Goal: Task Accomplishment & Management: Manage account settings

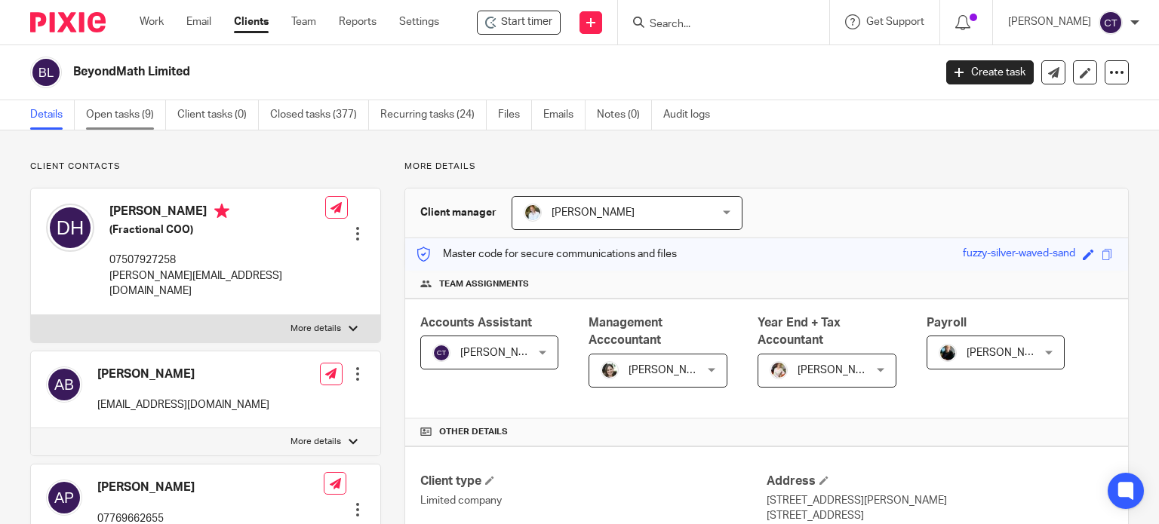
click at [121, 111] on link "Open tasks (9)" at bounding box center [126, 114] width 80 height 29
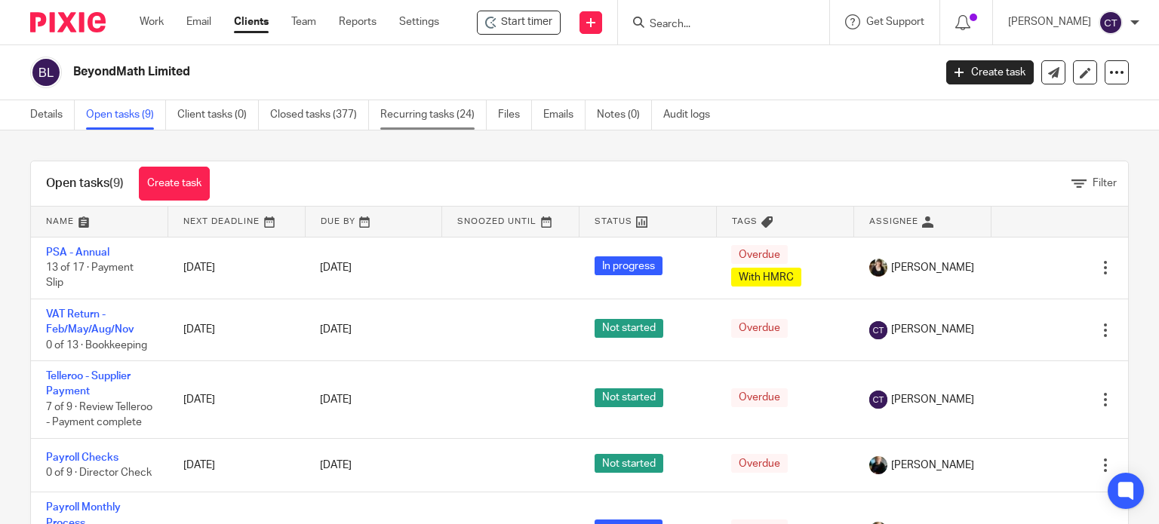
click at [411, 102] on link "Recurring tasks (24)" at bounding box center [433, 114] width 106 height 29
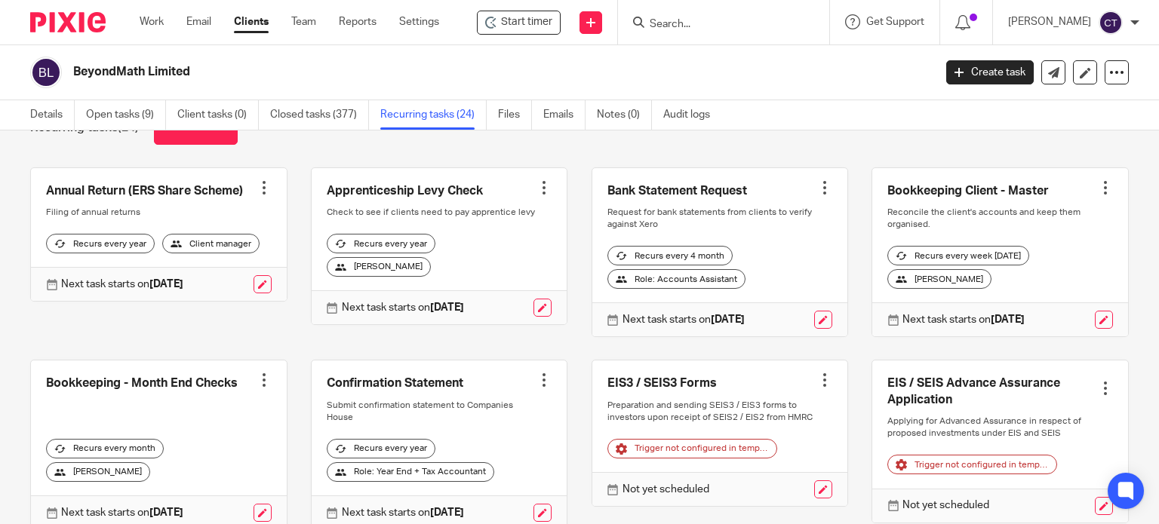
scroll to position [75, 0]
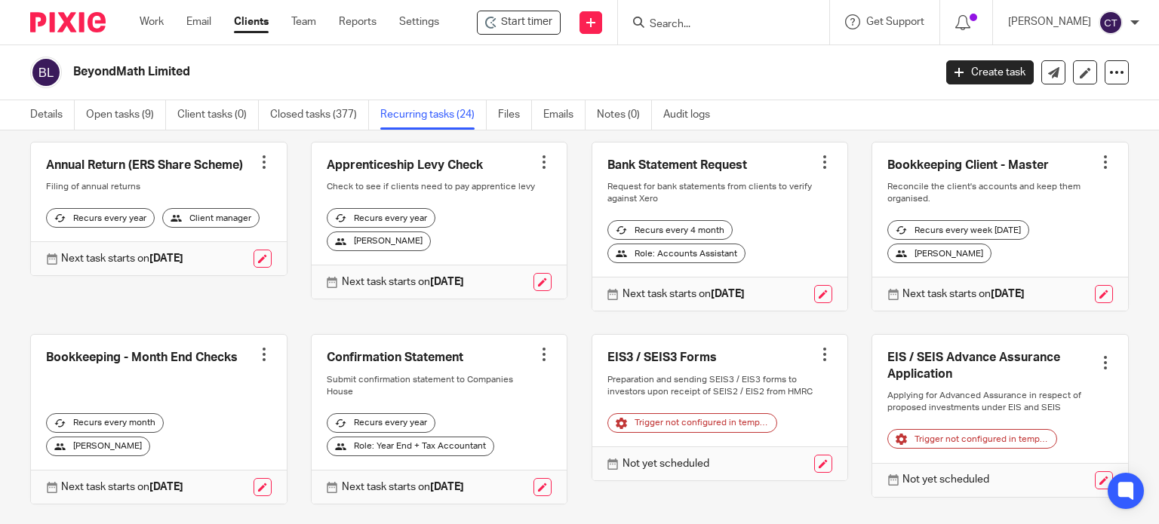
click at [132, 380] on link at bounding box center [159, 419] width 256 height 169
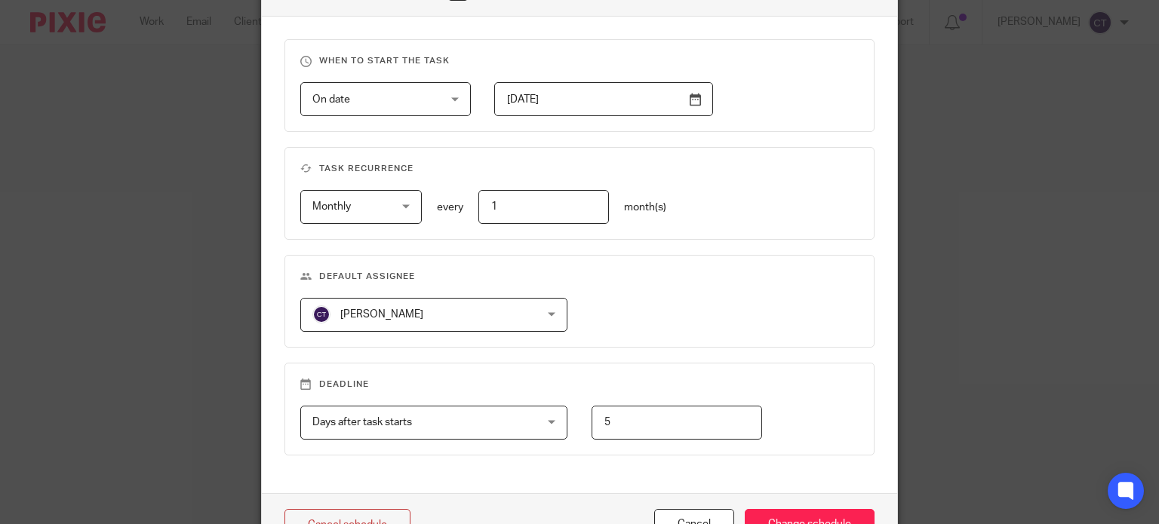
scroll to position [695, 0]
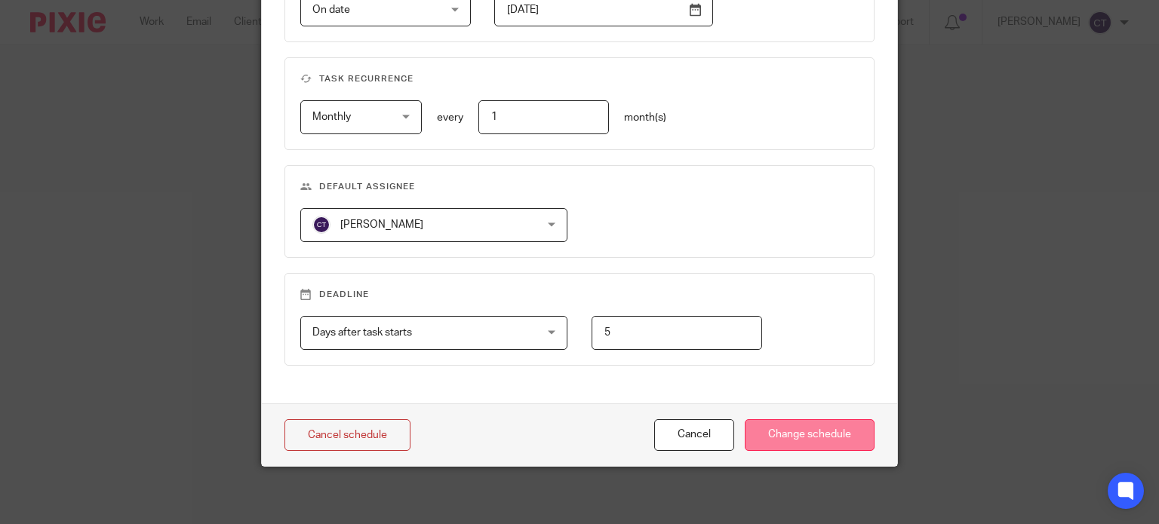
click at [781, 422] on input "Change schedule" at bounding box center [810, 435] width 130 height 32
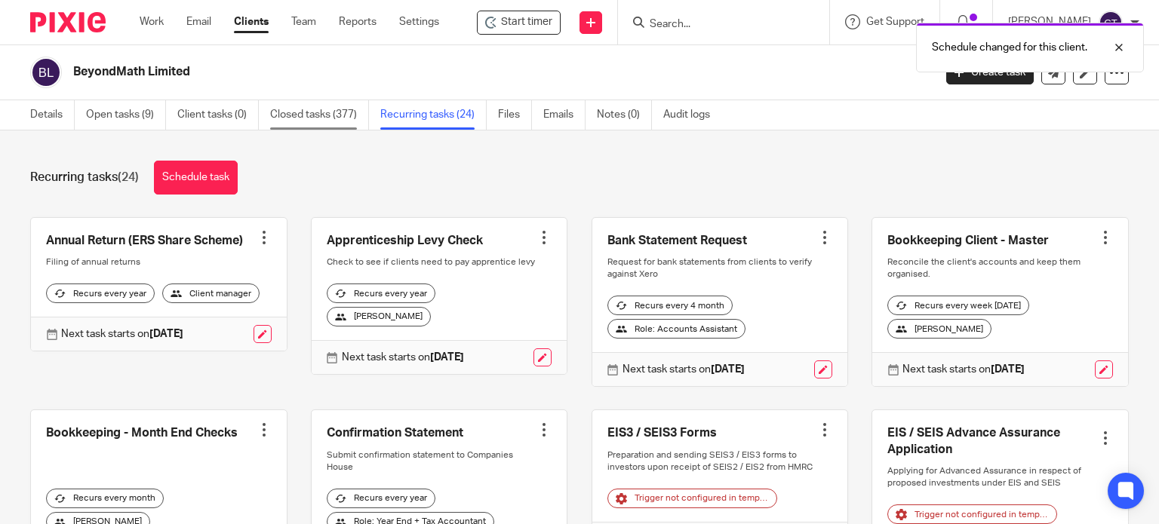
click at [304, 112] on link "Closed tasks (377)" at bounding box center [319, 114] width 99 height 29
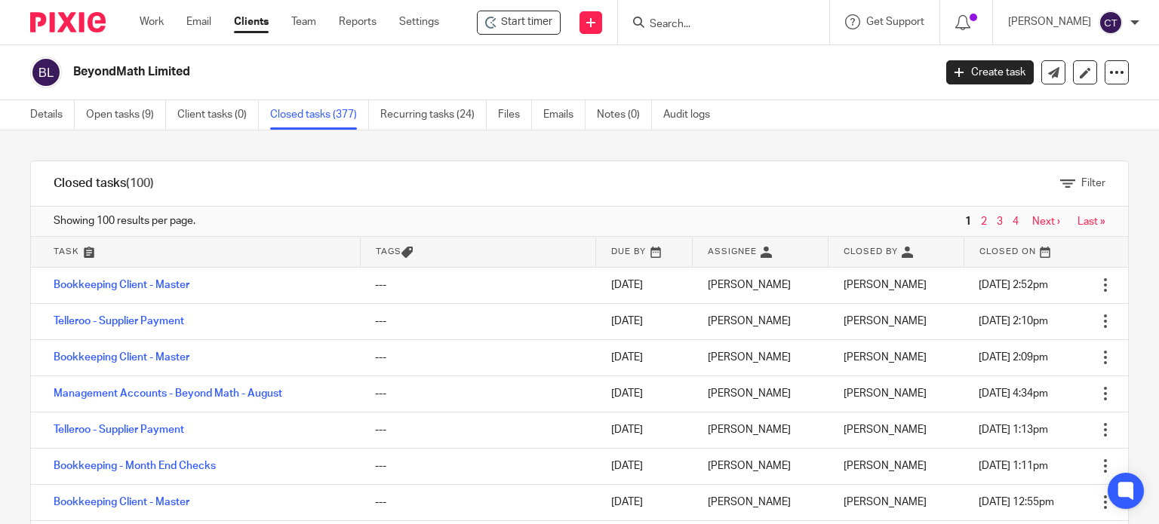
click at [1081, 179] on span "Filter" at bounding box center [1093, 183] width 24 height 11
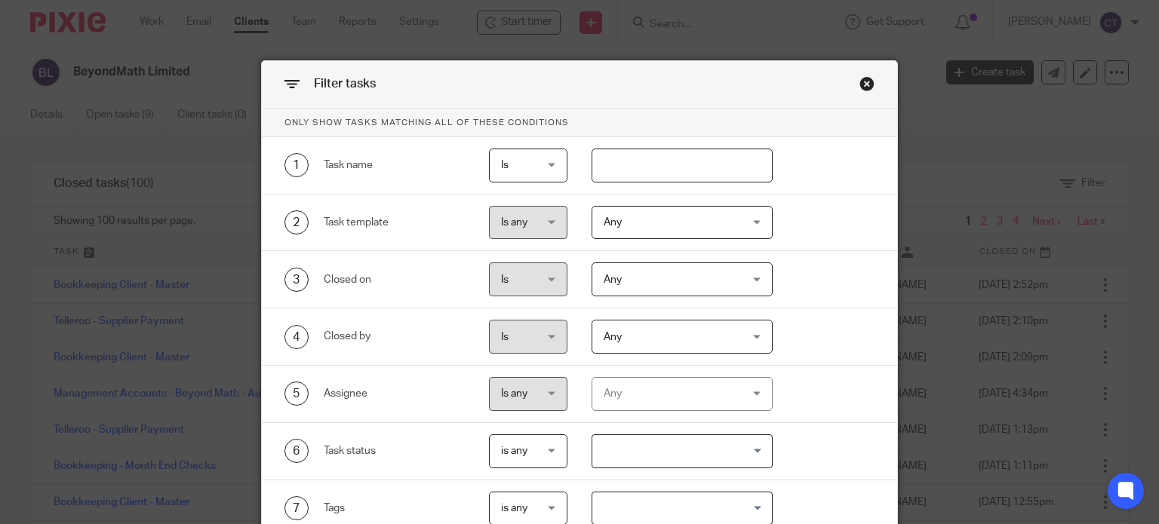
drag, startPoint x: 610, startPoint y: 171, endPoint x: 638, endPoint y: 167, distance: 28.2
click at [612, 171] on input "text" at bounding box center [681, 166] width 181 height 34
type input "month"
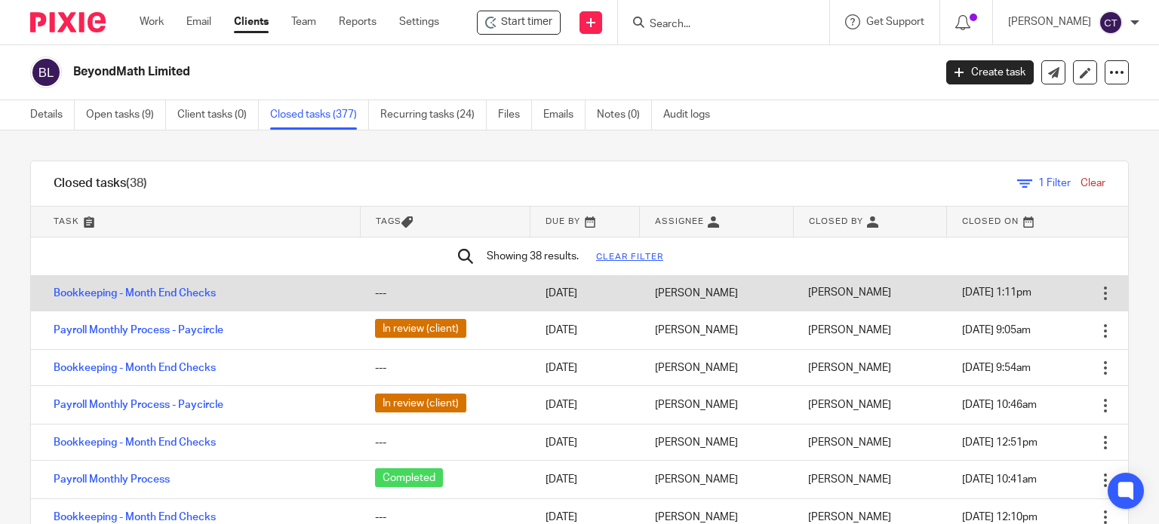
click at [152, 301] on td "Bookkeeping - Month End Checks" at bounding box center [195, 293] width 329 height 36
click at [149, 296] on link "Bookkeeping - Month End Checks" at bounding box center [135, 293] width 162 height 11
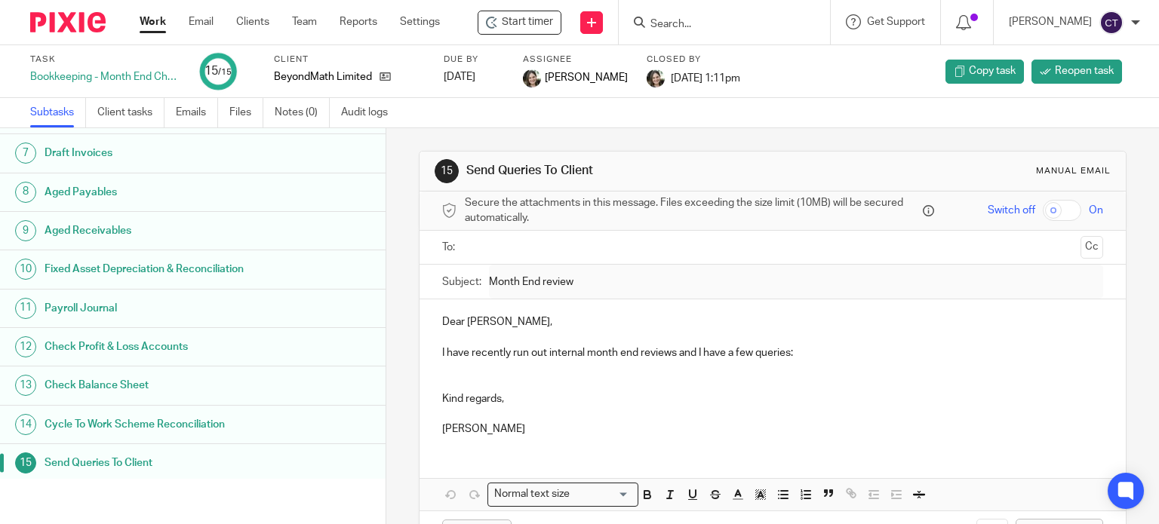
scroll to position [228, 0]
click at [135, 414] on h1 "Cycle To Work Scheme Reconciliation" at bounding box center [153, 423] width 217 height 23
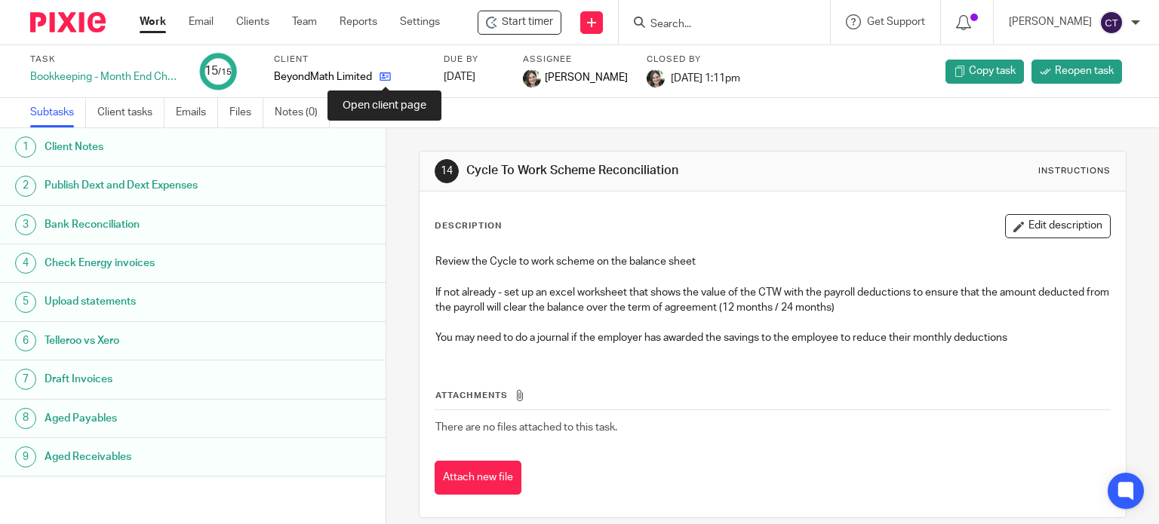
click at [385, 78] on icon at bounding box center [384, 76] width 11 height 11
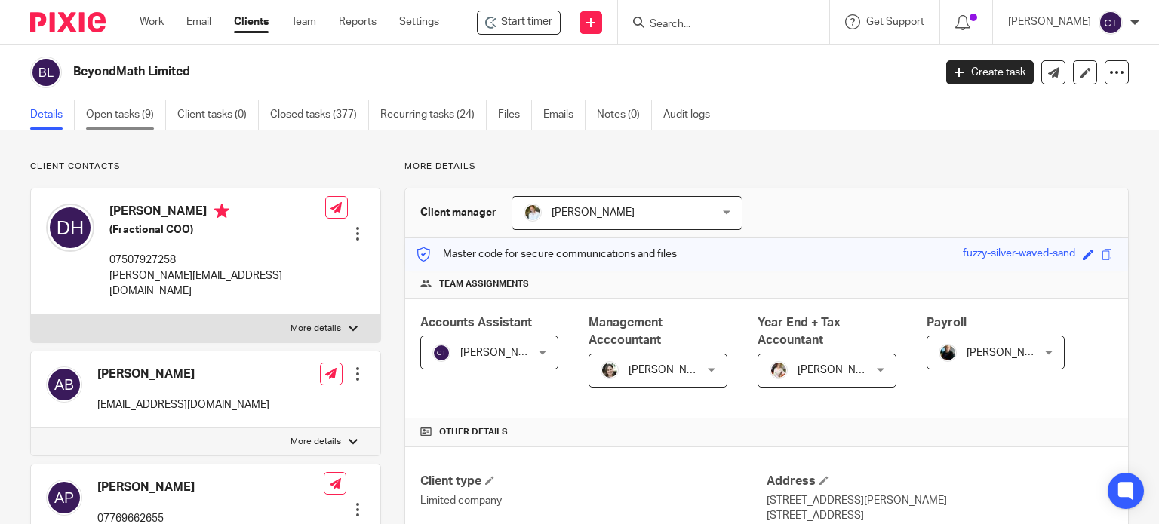
click at [105, 106] on link "Open tasks (9)" at bounding box center [126, 114] width 80 height 29
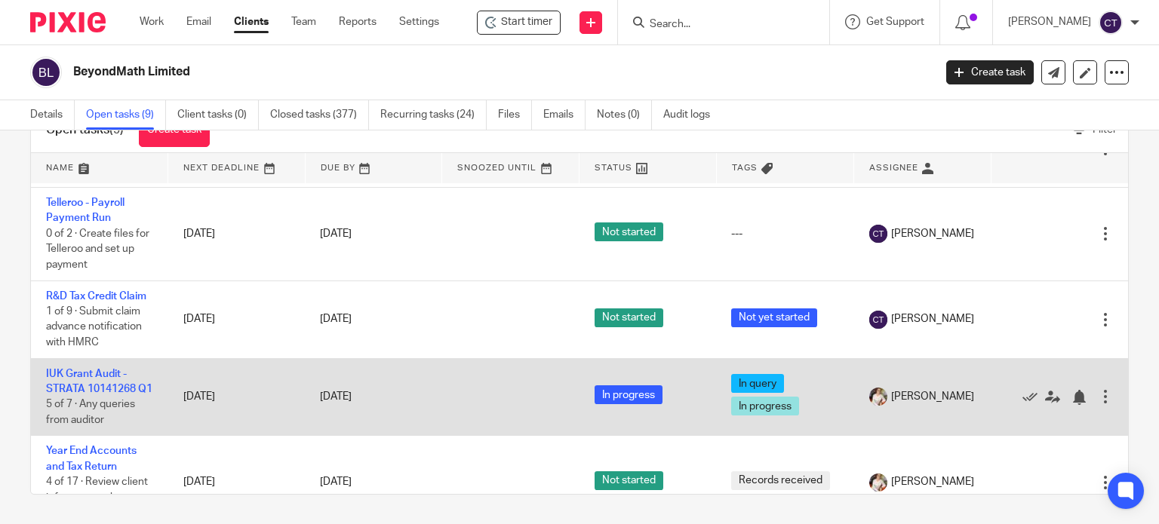
scroll to position [181, 0]
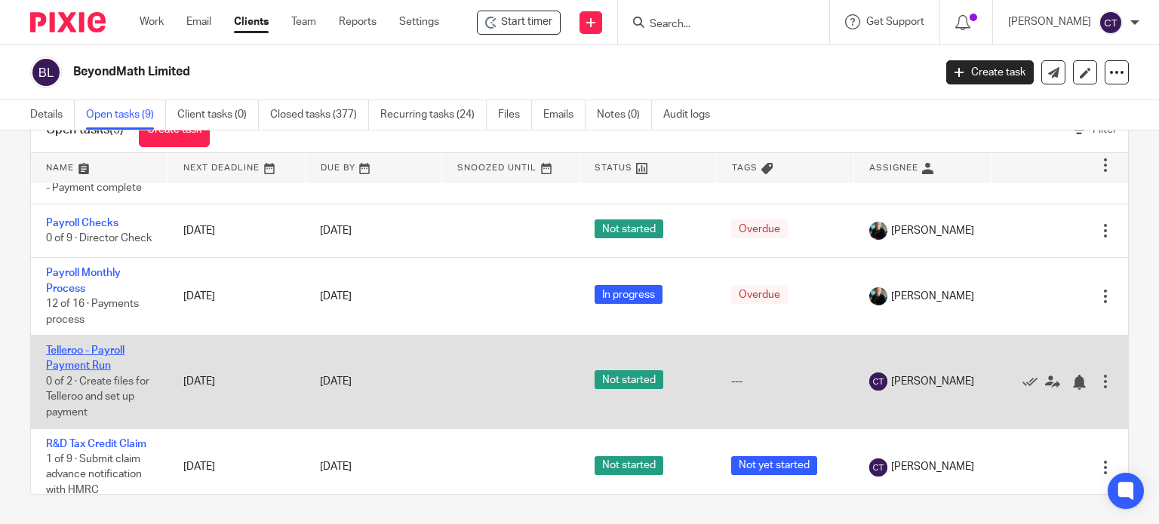
click at [94, 371] on link "Telleroo - Payroll Payment Run" at bounding box center [85, 359] width 78 height 26
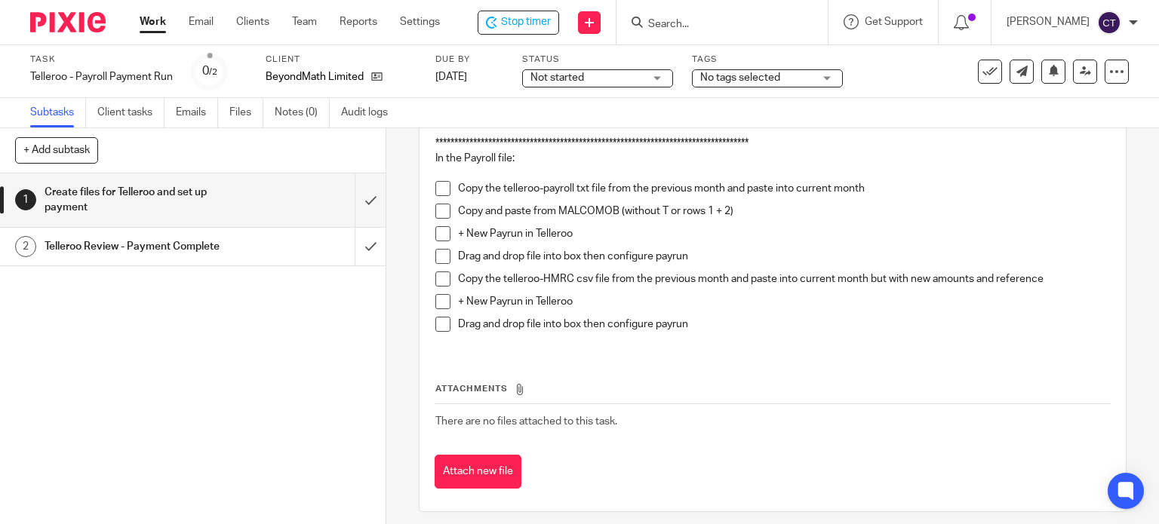
scroll to position [220, 0]
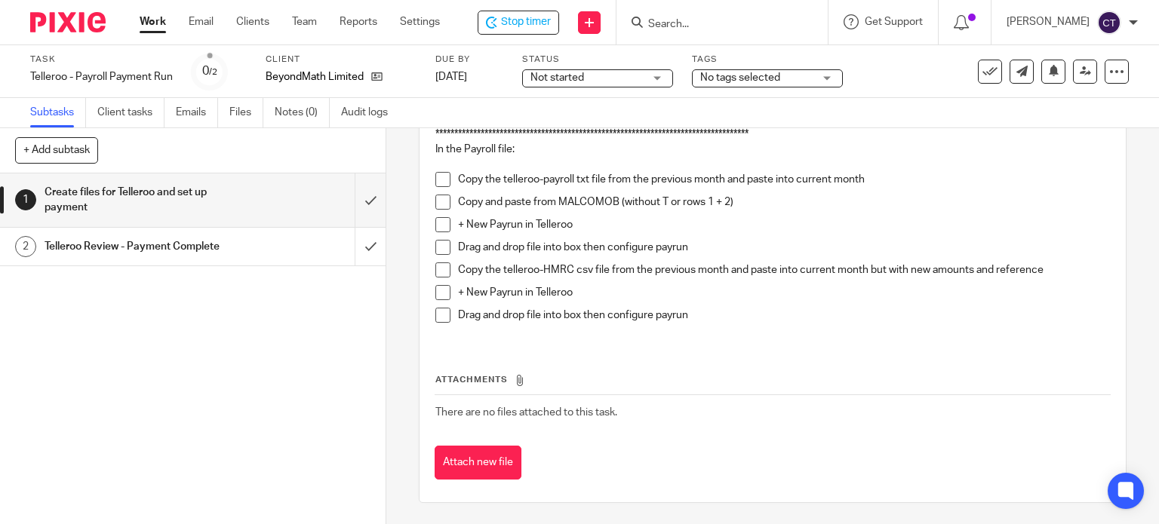
click at [438, 177] on span at bounding box center [442, 179] width 15 height 15
drag, startPoint x: 439, startPoint y: 199, endPoint x: 431, endPoint y: 224, distance: 26.2
click at [439, 200] on span at bounding box center [442, 202] width 15 height 15
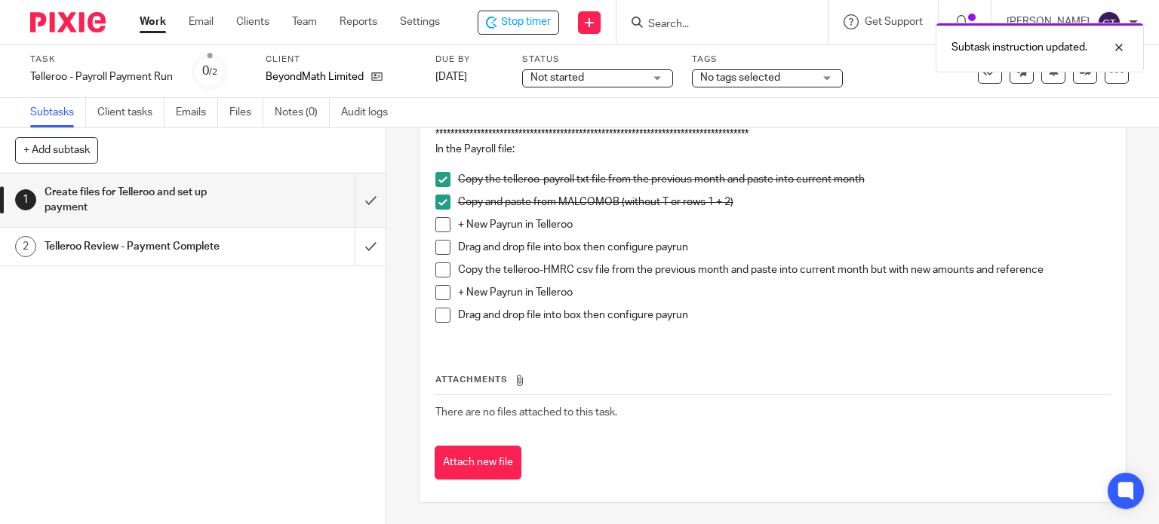
click at [441, 243] on span at bounding box center [442, 247] width 15 height 15
click at [436, 225] on span at bounding box center [442, 224] width 15 height 15
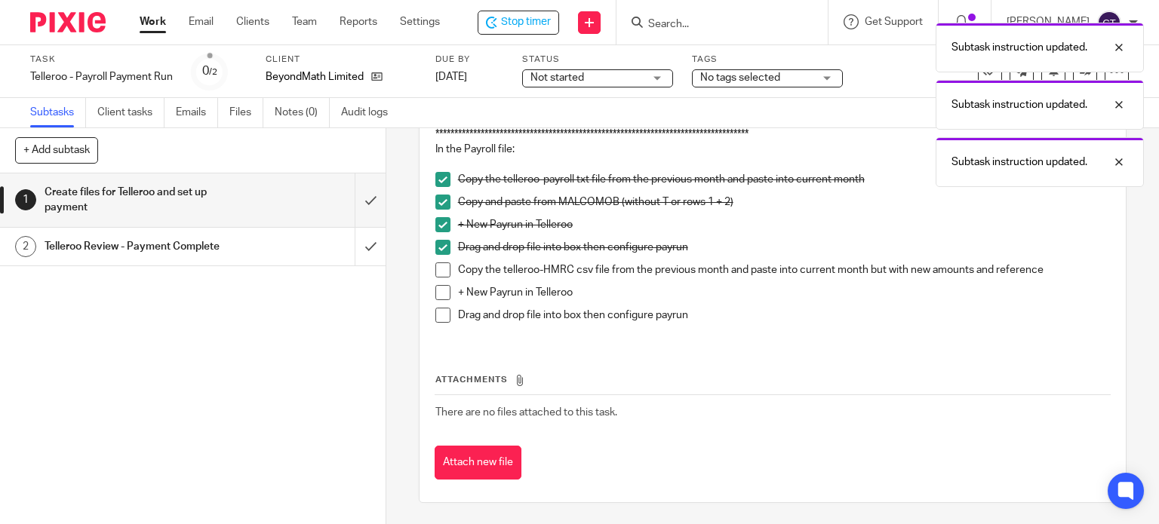
click at [435, 291] on span at bounding box center [442, 292] width 15 height 15
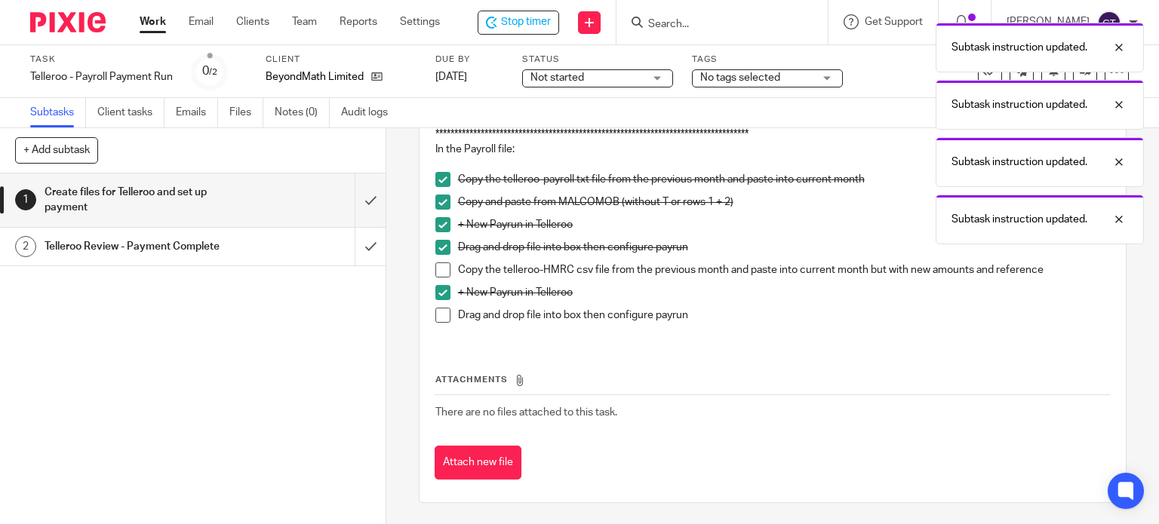
drag, startPoint x: 436, startPoint y: 313, endPoint x: 431, endPoint y: 289, distance: 24.7
click at [435, 313] on span at bounding box center [442, 315] width 15 height 15
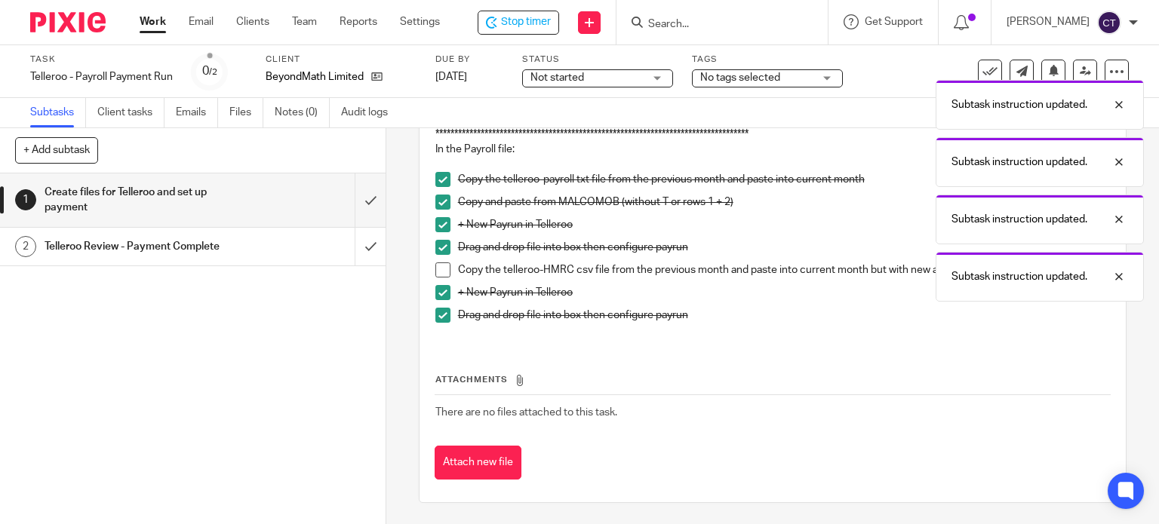
drag, startPoint x: 439, startPoint y: 268, endPoint x: 407, endPoint y: 271, distance: 31.8
click at [438, 269] on span at bounding box center [442, 270] width 15 height 15
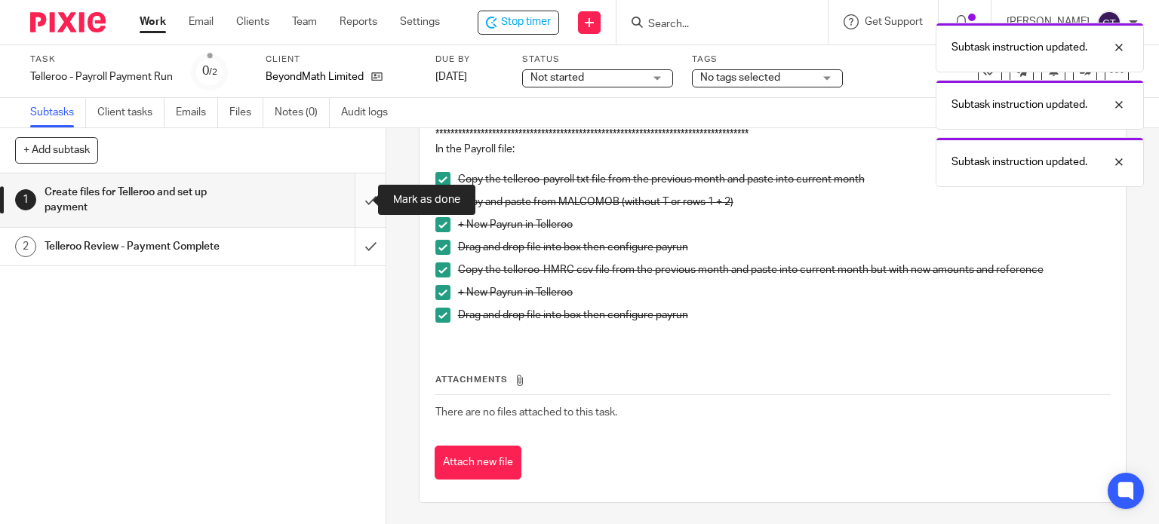
click at [349, 198] on input "submit" at bounding box center [193, 201] width 386 height 54
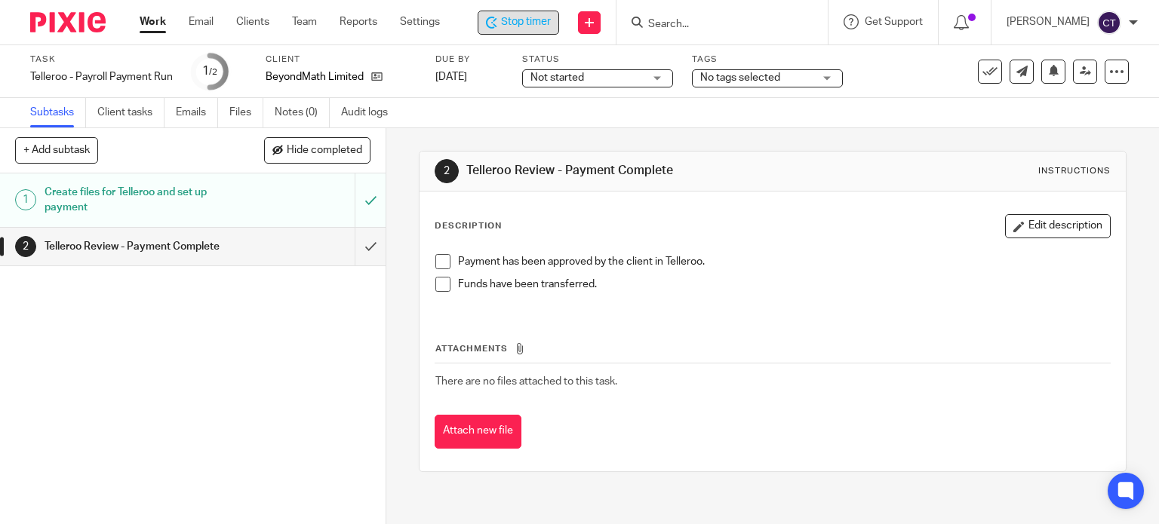
drag, startPoint x: 513, startPoint y: 14, endPoint x: 521, endPoint y: 30, distance: 17.5
click at [515, 16] on span "Stop timer" at bounding box center [526, 22] width 50 height 16
click at [687, 23] on input "Search" at bounding box center [717, 25] width 136 height 14
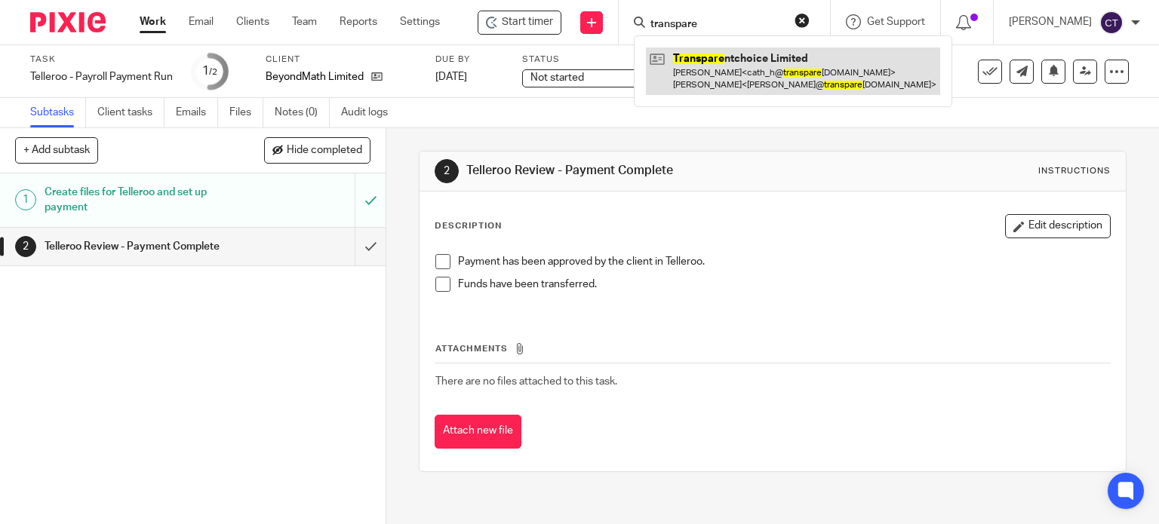
type input "transpare"
click at [742, 62] on link at bounding box center [793, 71] width 294 height 47
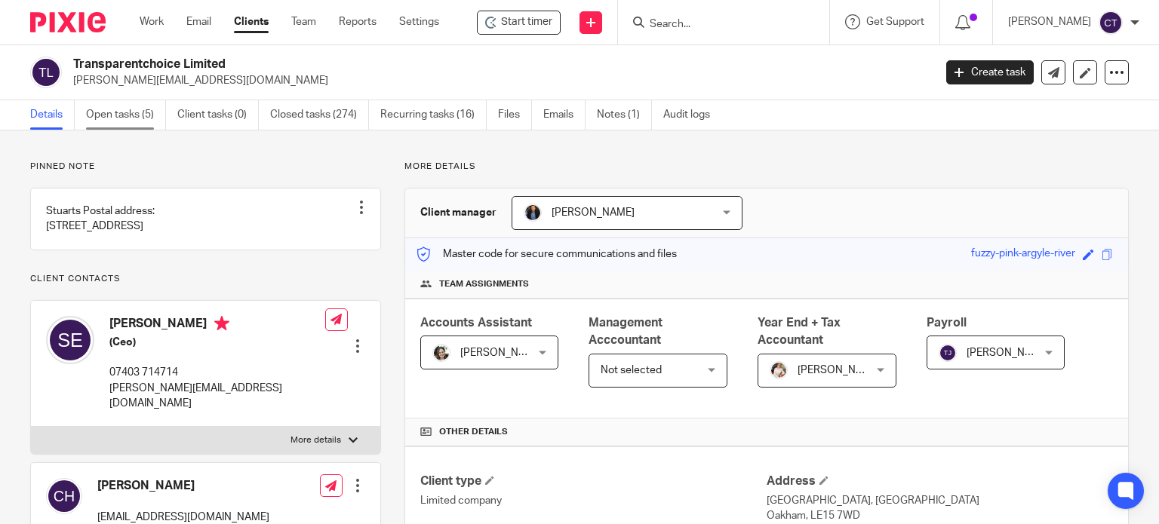
click at [118, 111] on link "Open tasks (5)" at bounding box center [126, 114] width 80 height 29
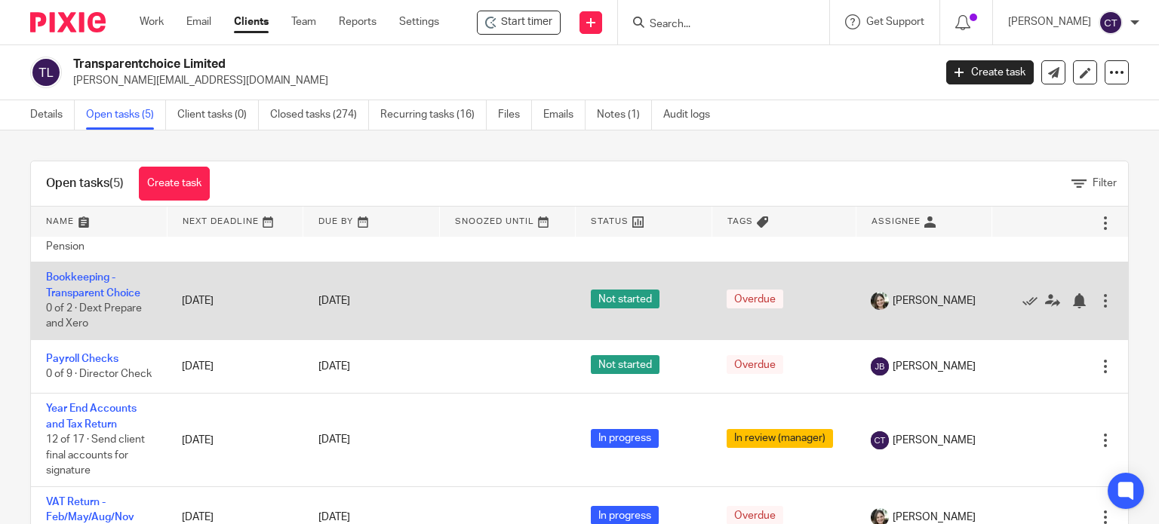
scroll to position [91, 0]
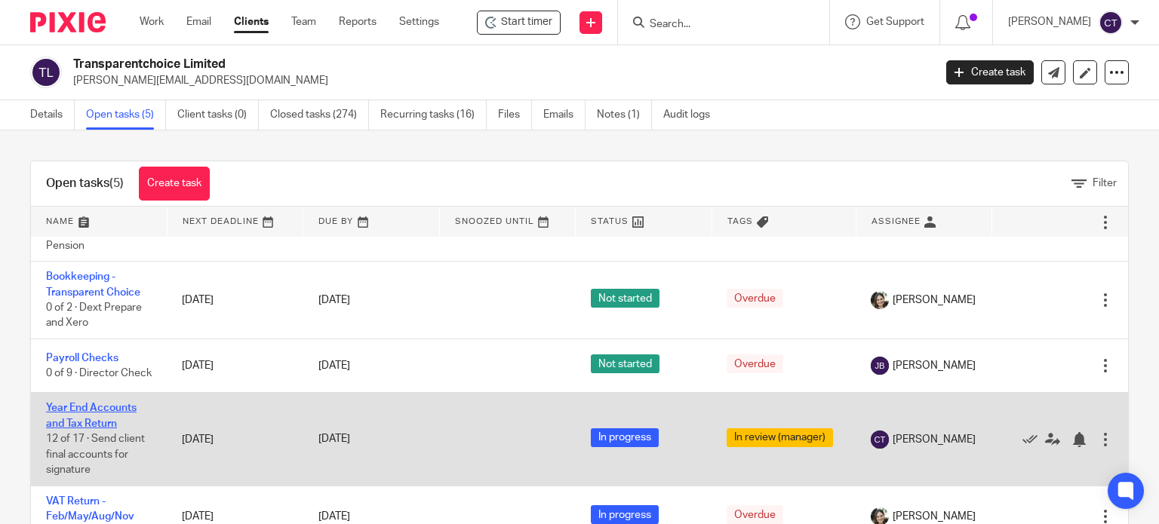
click at [69, 403] on link "Year End Accounts and Tax Return" at bounding box center [91, 416] width 91 height 26
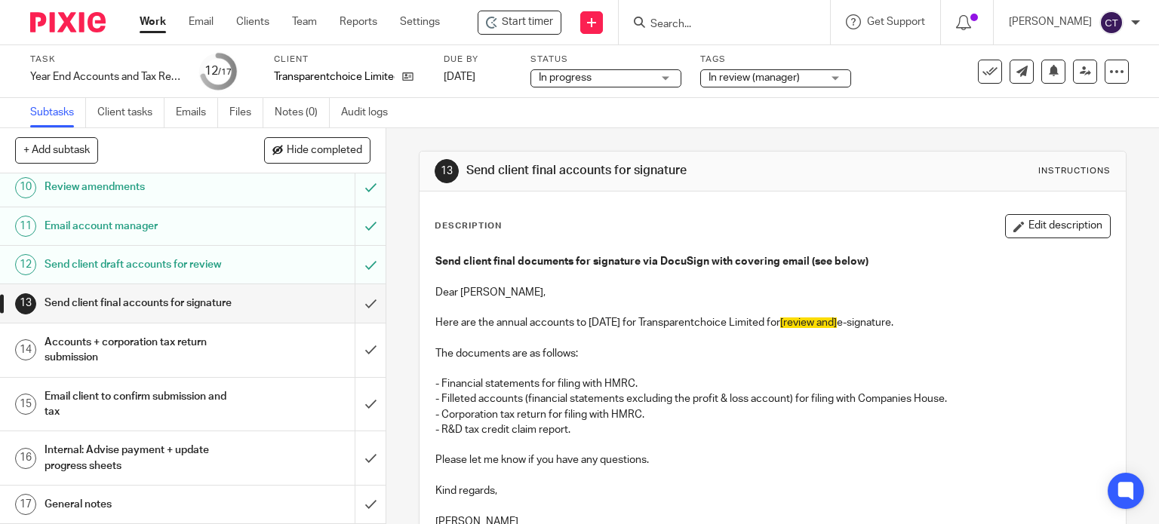
scroll to position [474, 0]
click at [358, 291] on input "submit" at bounding box center [193, 303] width 386 height 38
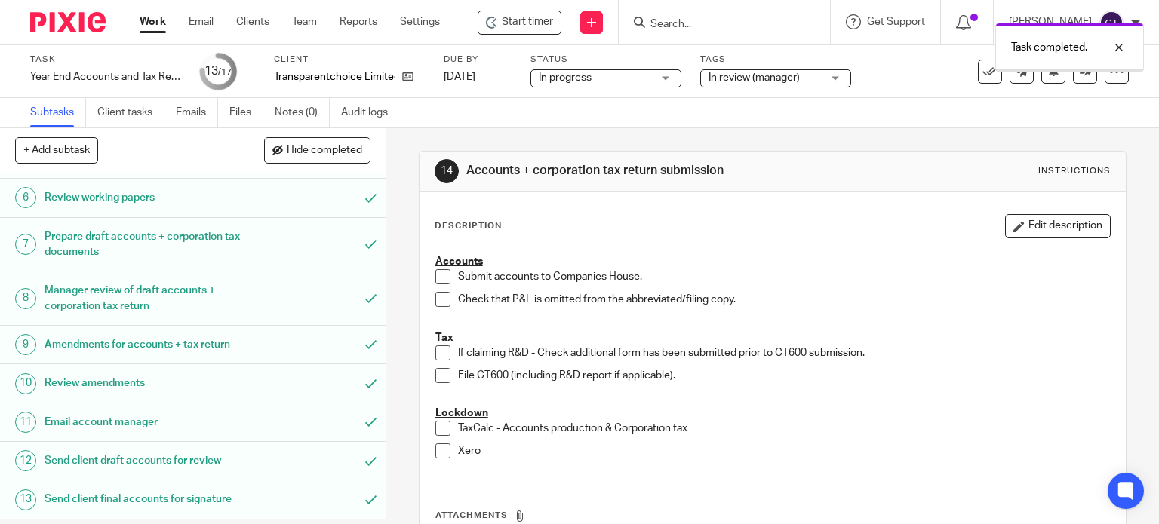
scroll to position [474, 0]
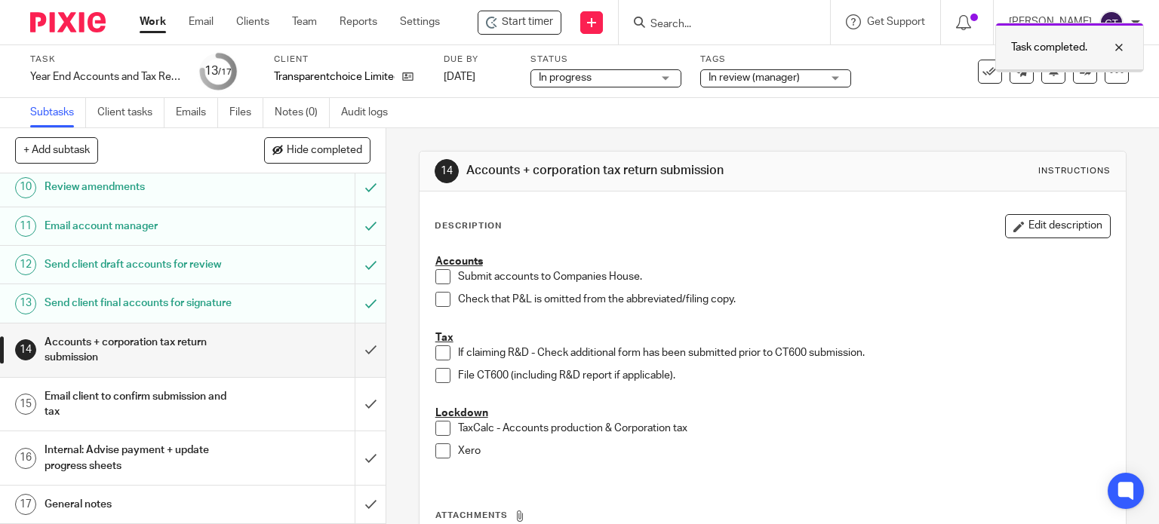
drag, startPoint x: 1120, startPoint y: 42, endPoint x: 1068, endPoint y: 60, distance: 54.2
click at [1119, 44] on div at bounding box center [1107, 47] width 41 height 18
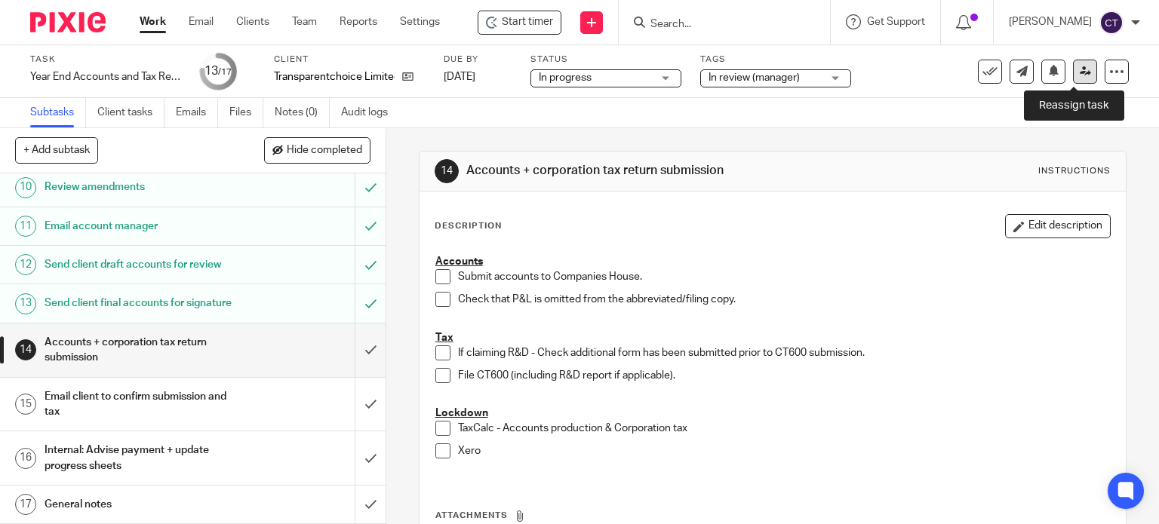
click at [1080, 68] on icon at bounding box center [1085, 71] width 11 height 11
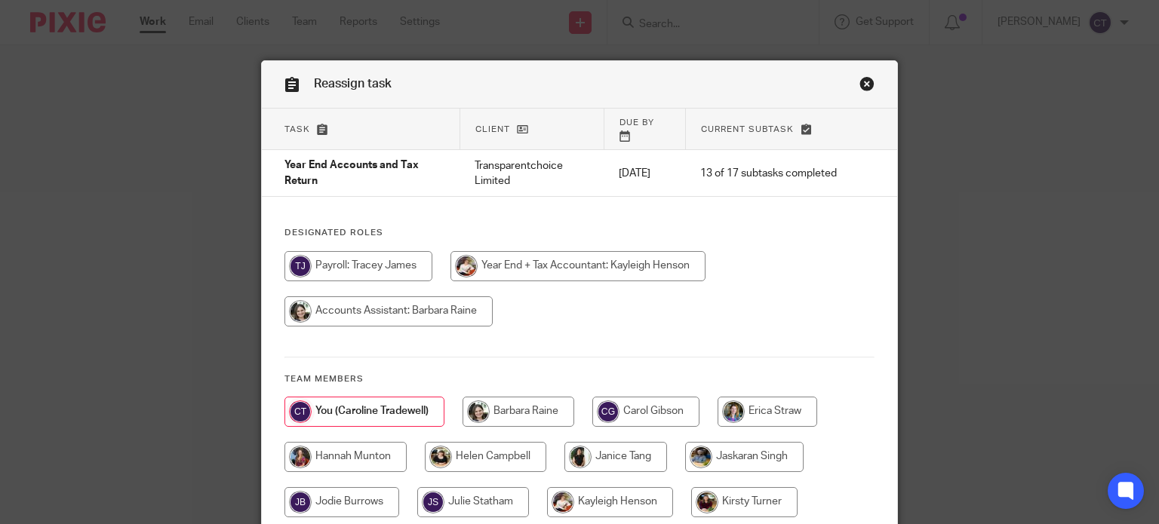
click at [514, 251] on input "radio" at bounding box center [577, 266] width 255 height 30
radio input "true"
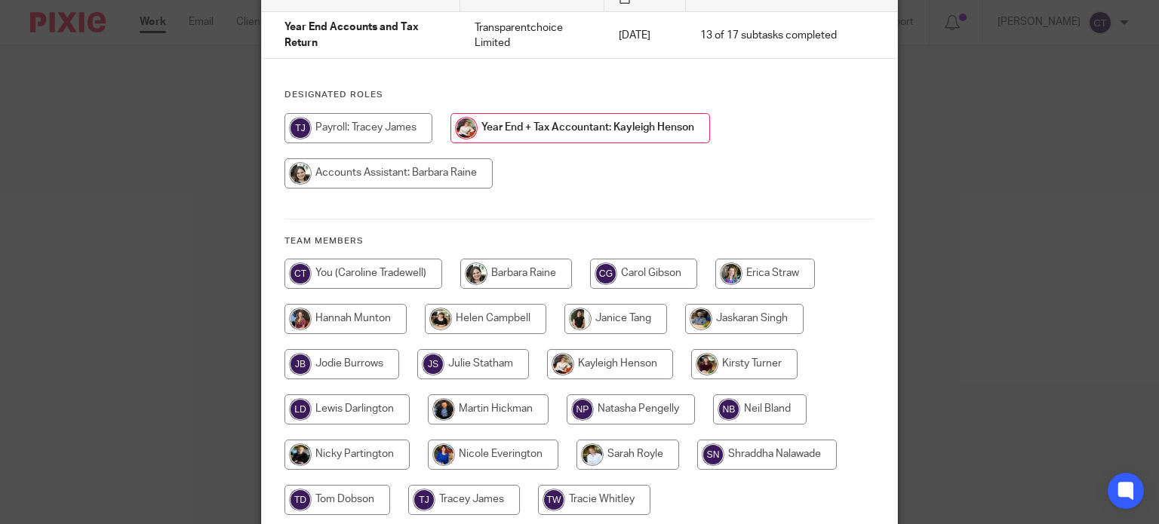
scroll to position [256, 0]
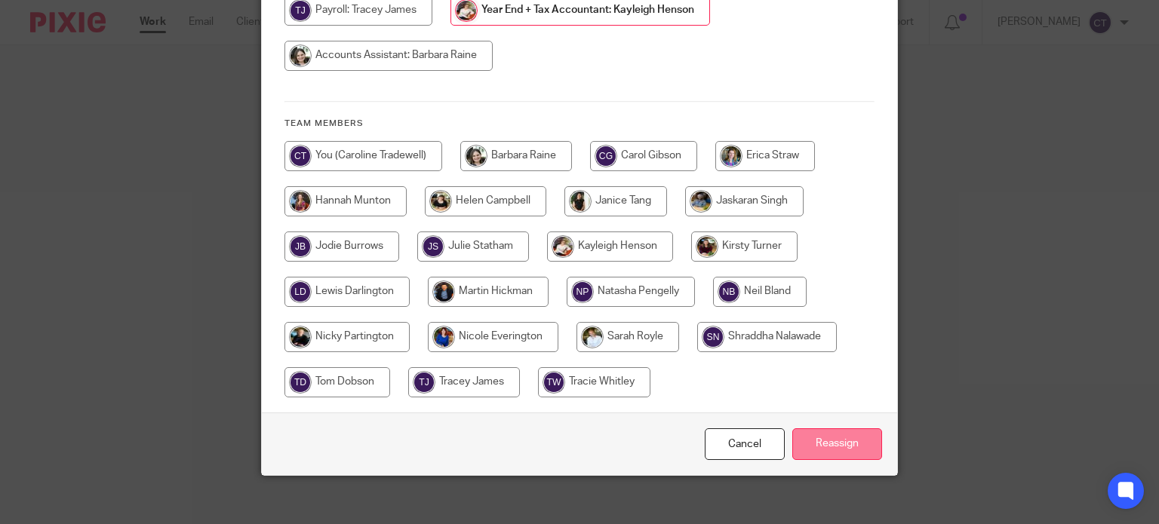
click at [821, 429] on input "Reassign" at bounding box center [837, 445] width 90 height 32
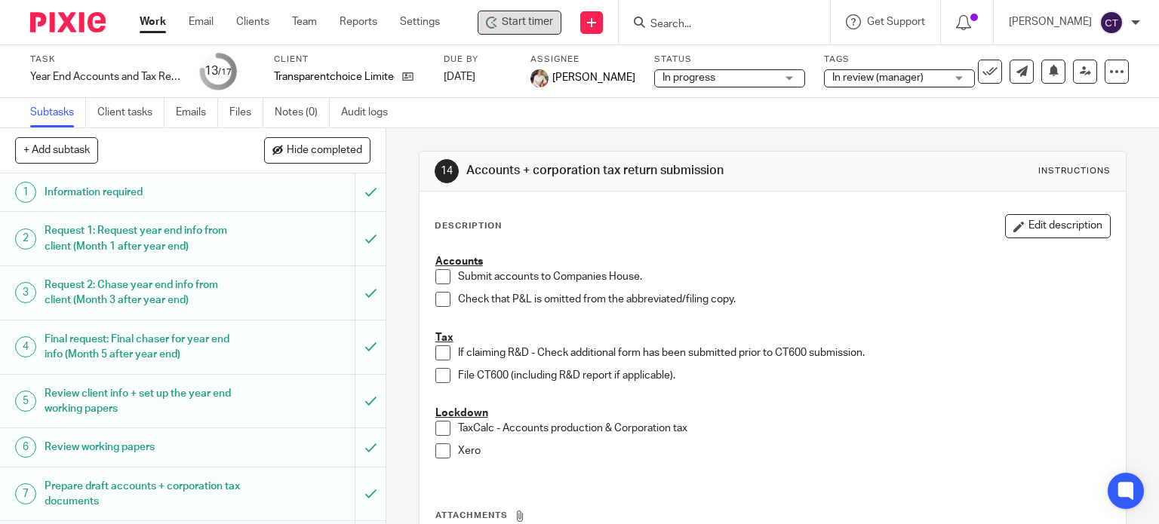
click at [516, 15] on div "Start timer" at bounding box center [520, 23] width 84 height 24
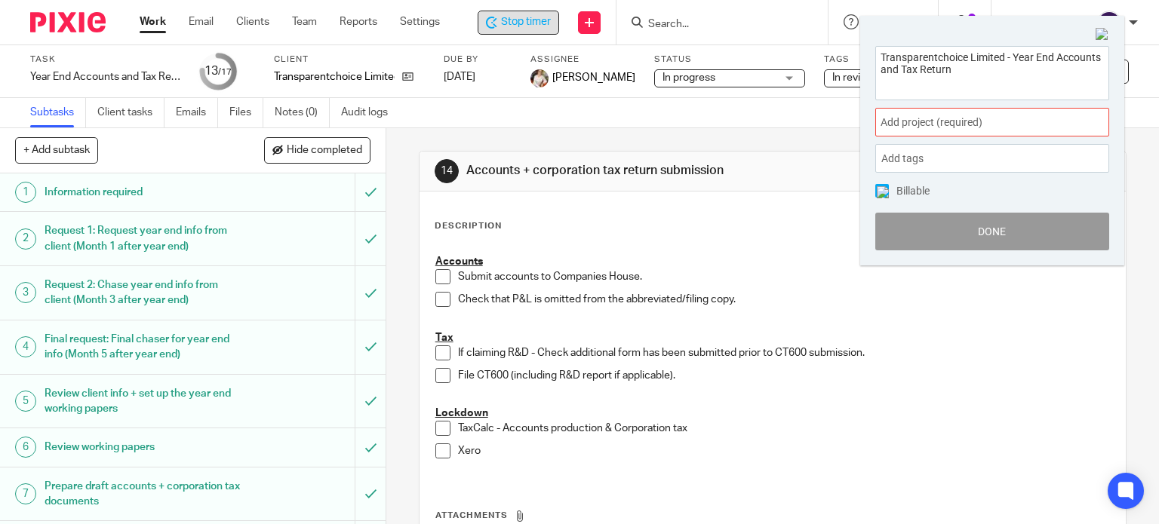
click at [897, 118] on span "Add project (required) :" at bounding box center [975, 123] width 190 height 16
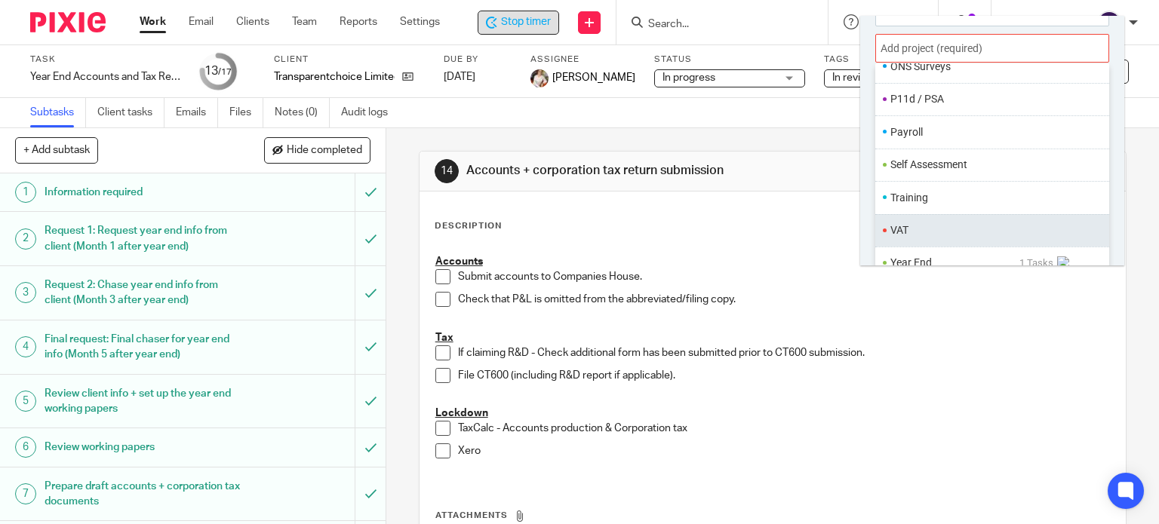
scroll to position [565, 0]
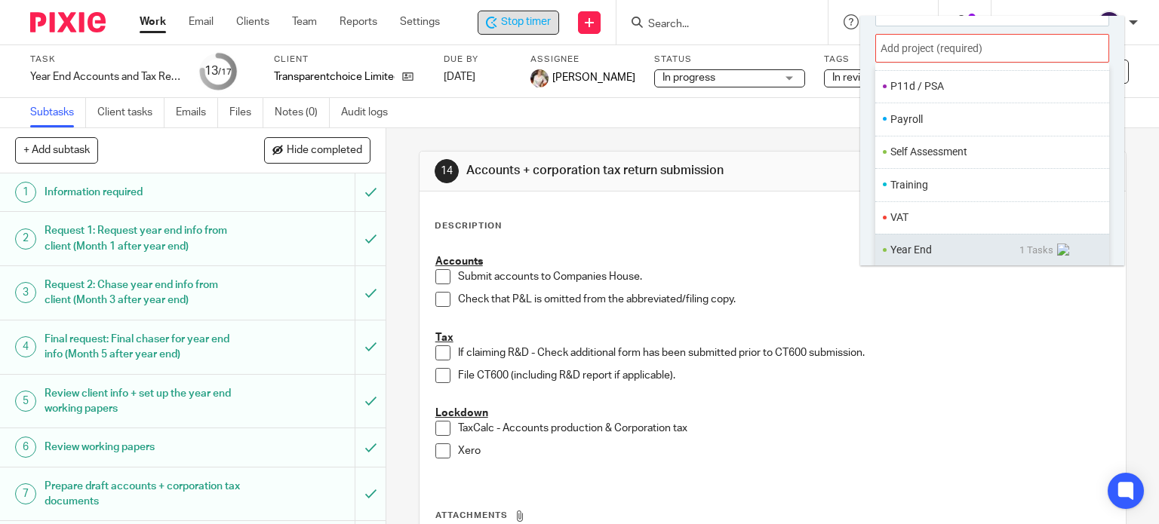
click at [919, 253] on li "Year End" at bounding box center [954, 250] width 129 height 16
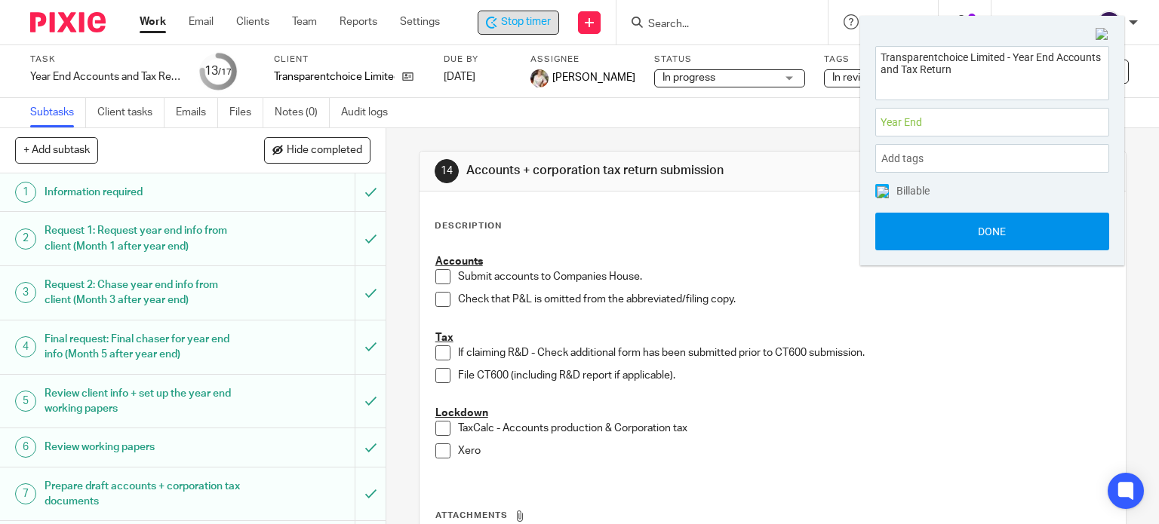
click at [926, 226] on button "Done" at bounding box center [992, 232] width 234 height 38
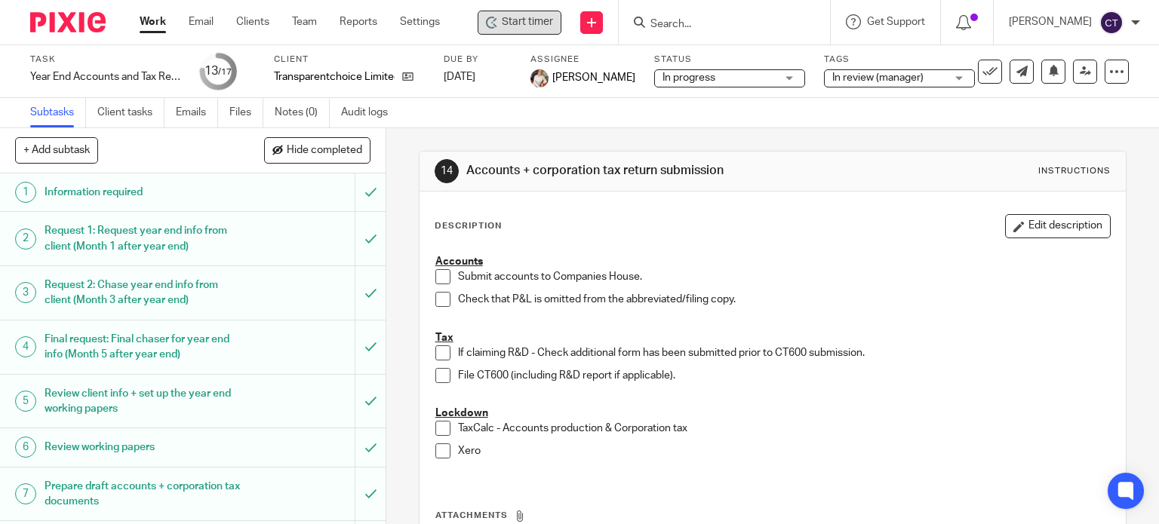
click at [687, 20] on input "Search" at bounding box center [717, 25] width 136 height 14
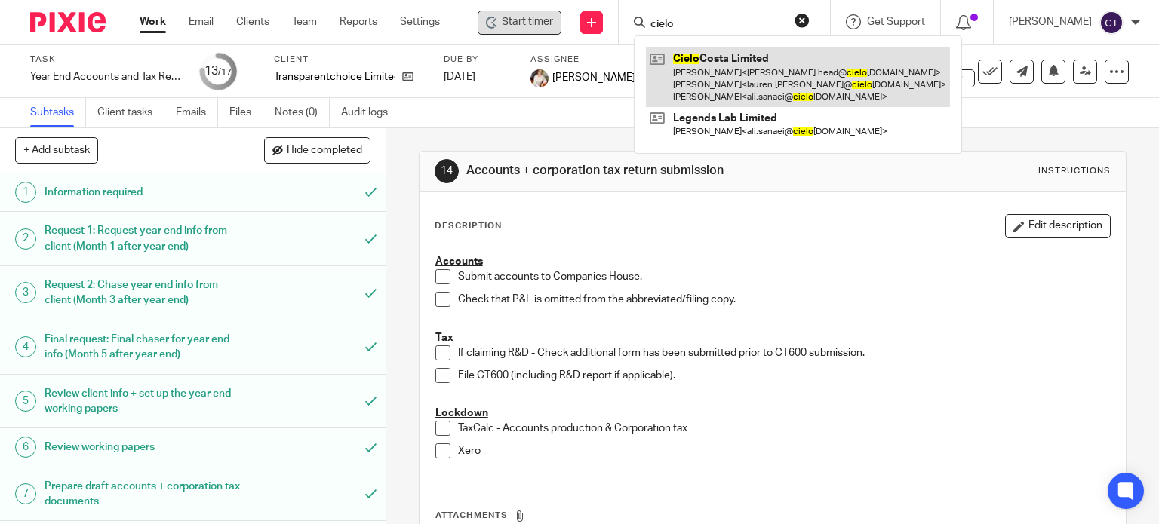
type input "cielo"
click at [701, 69] on link at bounding box center [798, 78] width 304 height 60
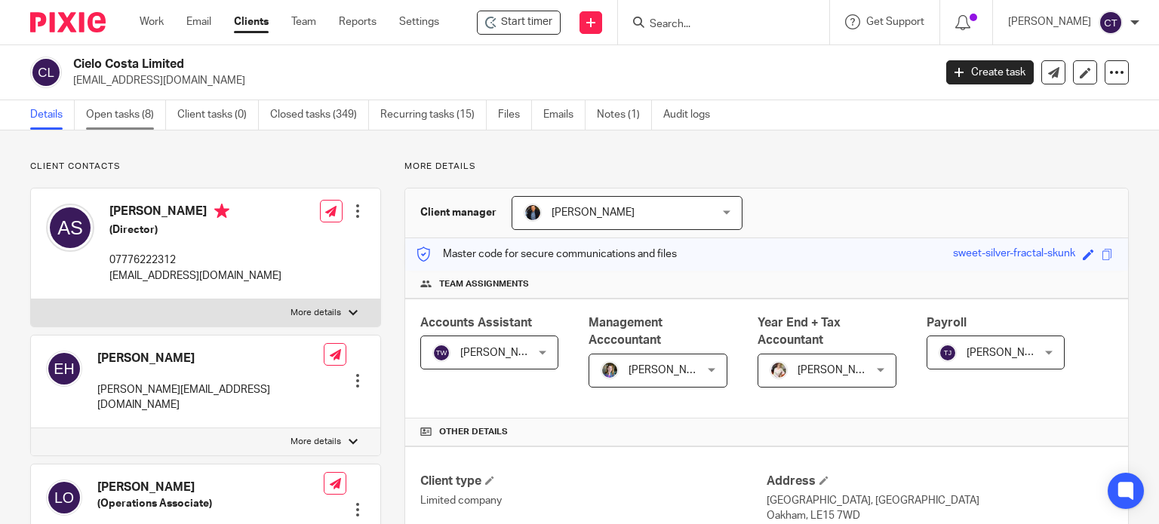
click at [121, 119] on link "Open tasks (8)" at bounding box center [126, 114] width 80 height 29
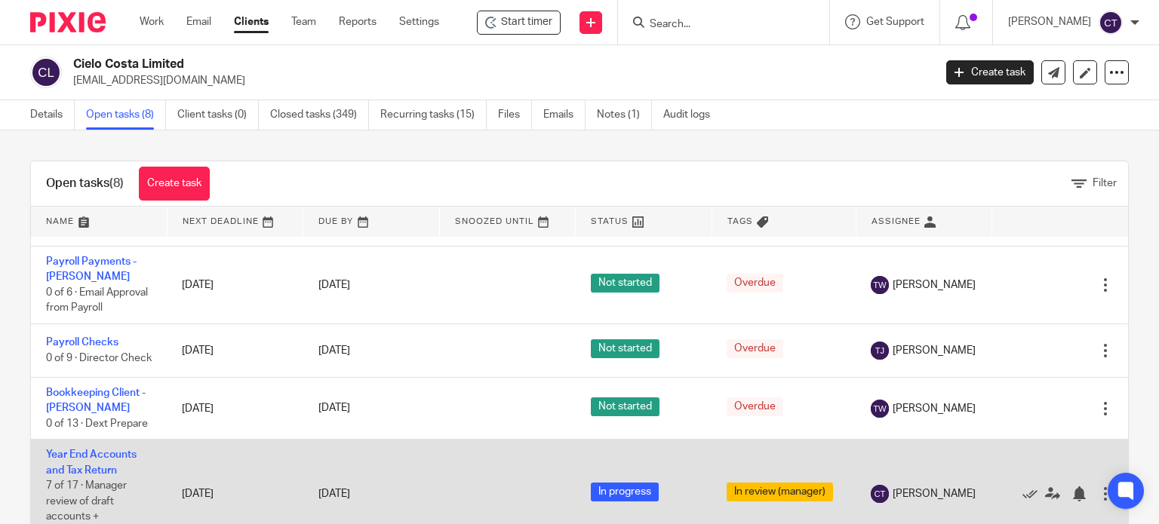
scroll to position [387, 0]
click at [78, 450] on link "Year End Accounts and Tax Return" at bounding box center [91, 463] width 91 height 26
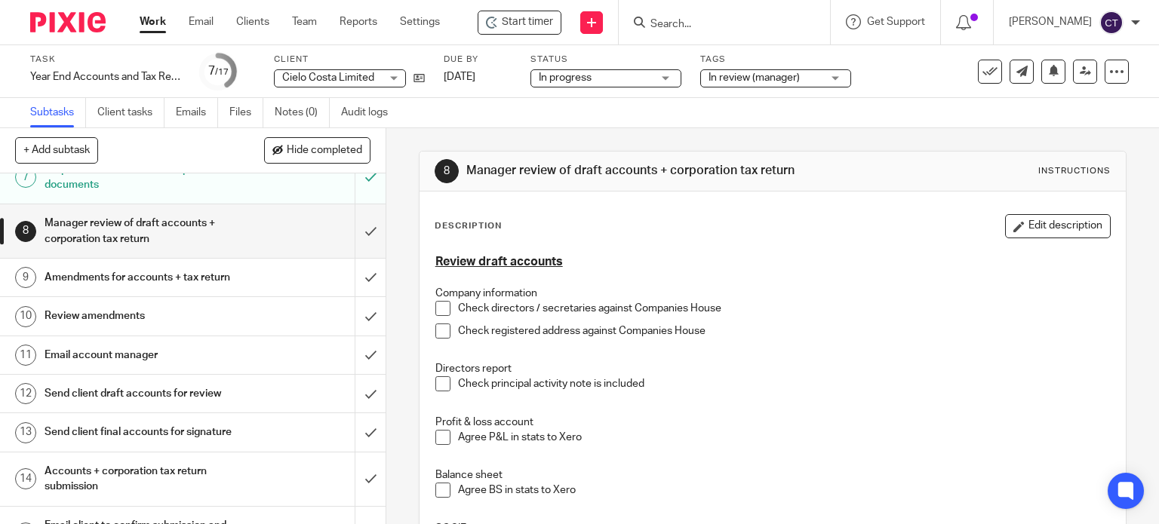
scroll to position [323, 0]
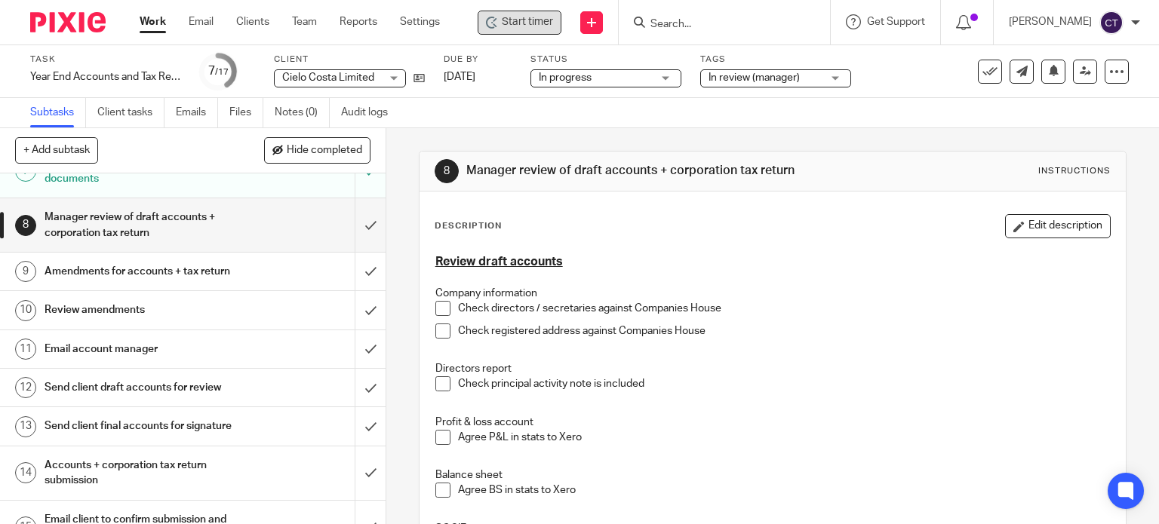
click at [541, 22] on span "Start timer" at bounding box center [527, 22] width 51 height 16
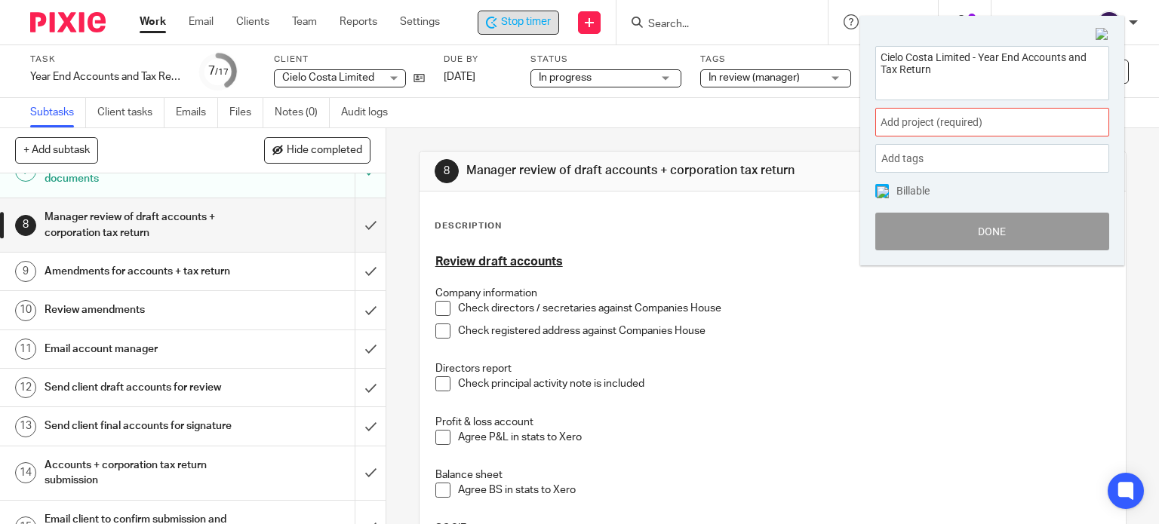
click at [893, 126] on span "Add project (required) :" at bounding box center [975, 123] width 190 height 16
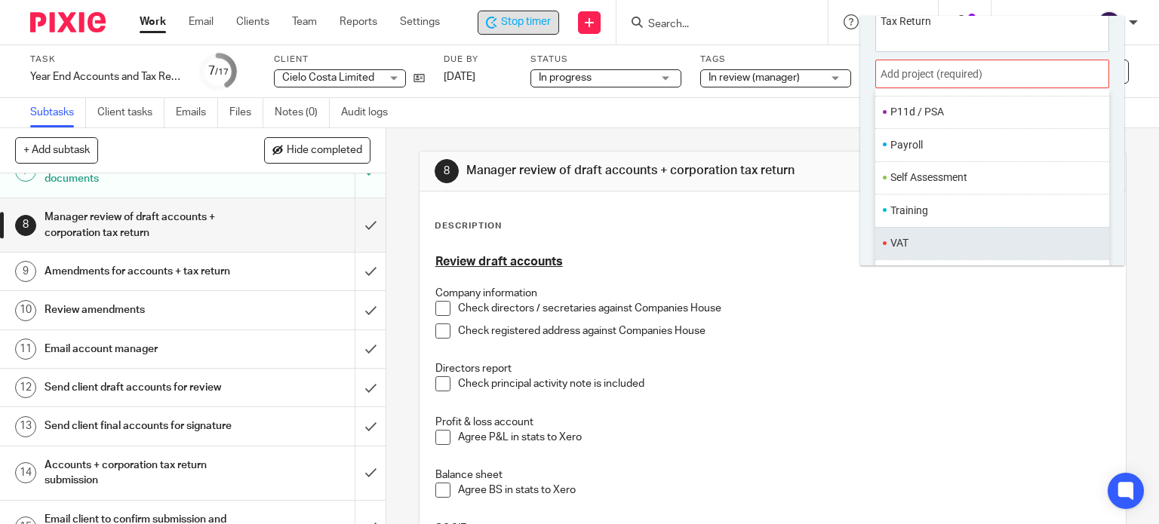
scroll to position [74, 0]
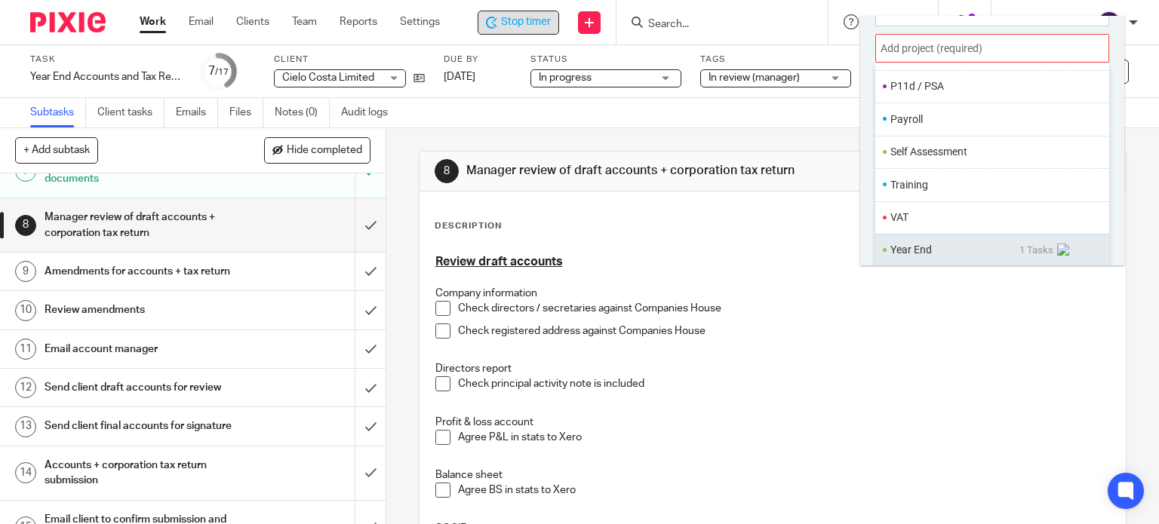
click at [921, 250] on li "Year End" at bounding box center [954, 250] width 129 height 16
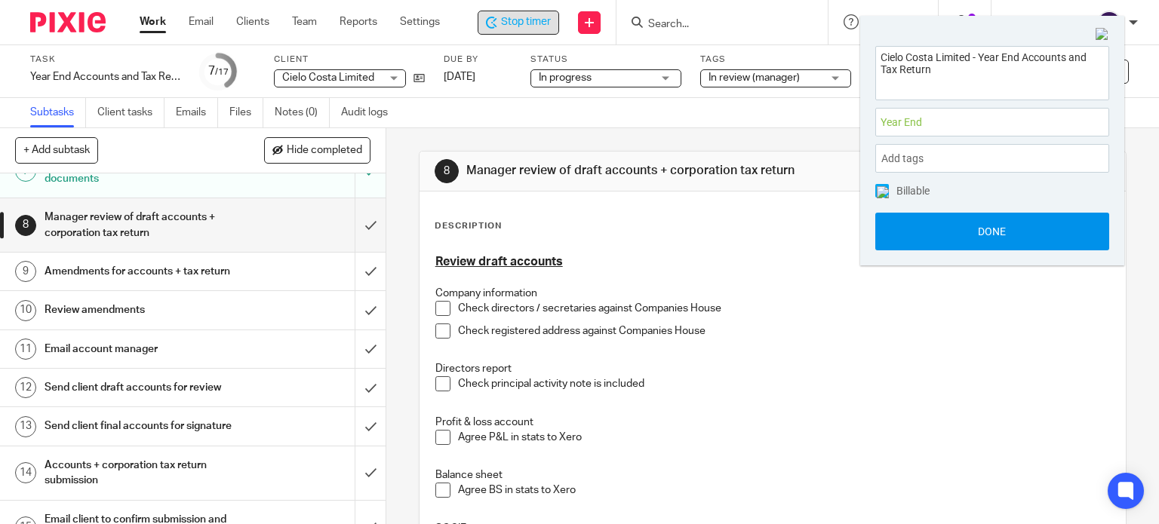
scroll to position [0, 0]
click at [910, 226] on button "Done" at bounding box center [992, 232] width 234 height 38
